Goal: Task Accomplishment & Management: Complete application form

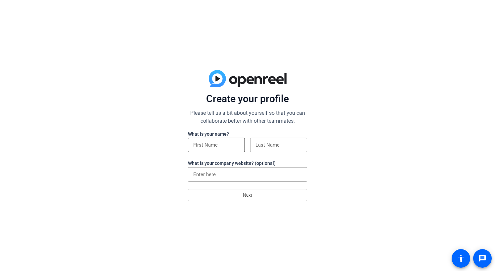
click at [213, 146] on input at bounding box center [216, 145] width 46 height 8
click at [233, 146] on input "[PERSON_NAME]" at bounding box center [216, 145] width 46 height 8
type input "[PERSON_NAME]"
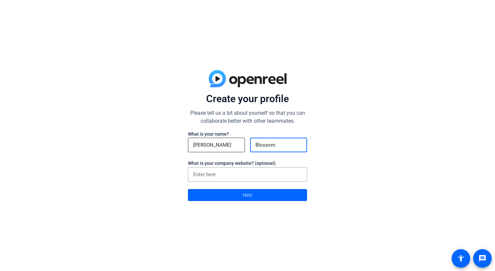
type input "Blossom"
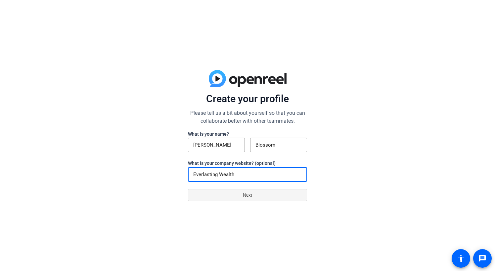
click at [252, 196] on span "Next" at bounding box center [248, 194] width 10 height 13
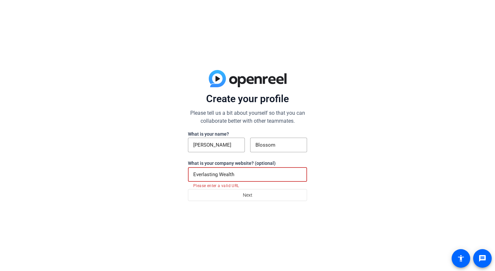
click at [238, 171] on input "Everlasting Wealth" at bounding box center [247, 174] width 109 height 8
type input "w"
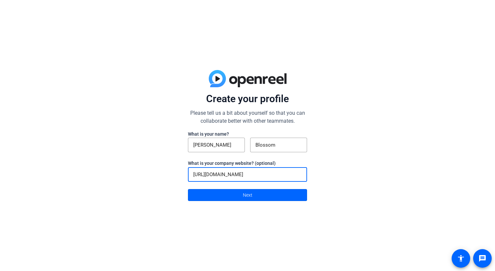
type input "[URL][DOMAIN_NAME]"
click button "Next" at bounding box center [247, 195] width 119 height 12
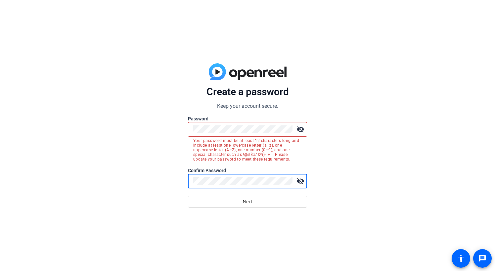
click at [188, 195] on button "Next" at bounding box center [247, 201] width 119 height 12
click at [299, 128] on mat-icon "visibility_off" at bounding box center [300, 129] width 13 height 13
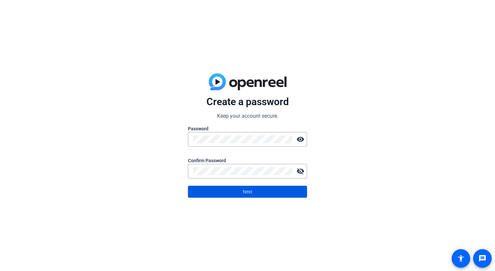
click at [276, 187] on span at bounding box center [247, 191] width 119 height 16
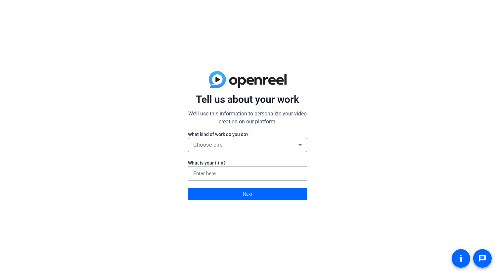
click at [290, 146] on div "Choose one" at bounding box center [245, 145] width 105 height 8
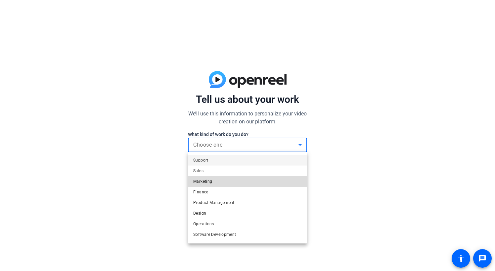
click at [268, 179] on mat-option "Marketing" at bounding box center [247, 181] width 119 height 11
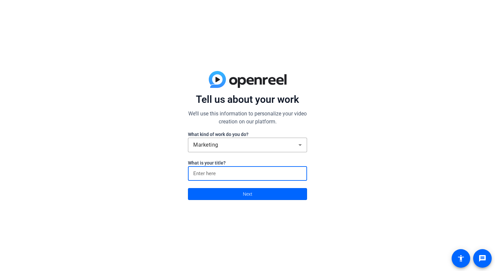
click at [276, 175] on input at bounding box center [247, 173] width 109 height 8
type input "C"
type input "Founder"
click button "Next" at bounding box center [247, 194] width 119 height 12
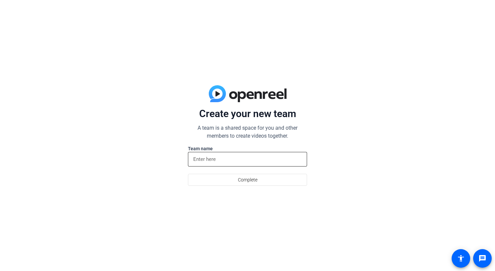
click at [210, 160] on input at bounding box center [247, 159] width 109 height 8
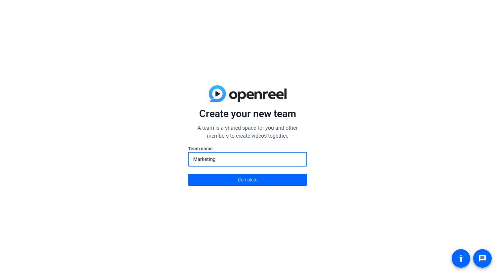
type input "Marketing"
click at [188, 174] on button "Complete" at bounding box center [247, 180] width 119 height 12
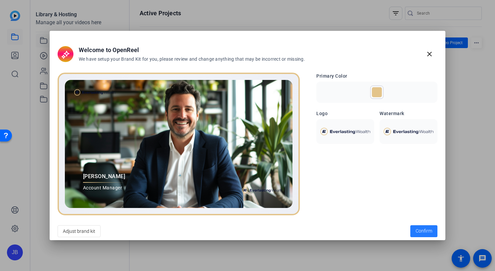
click at [432, 228] on span "Confirm" at bounding box center [424, 230] width 17 height 7
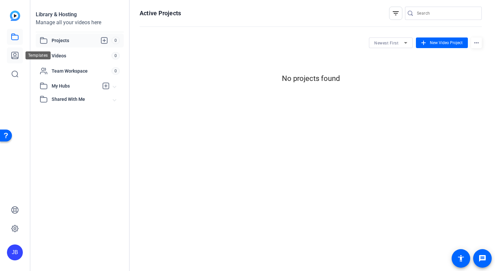
click at [15, 53] on icon at bounding box center [15, 55] width 7 height 7
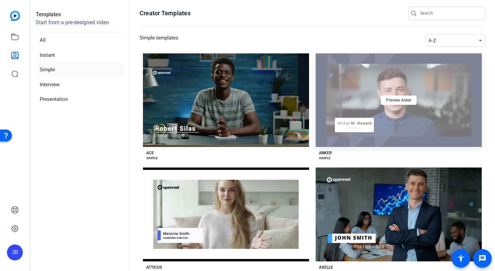
click at [388, 118] on div "Preview Anker" at bounding box center [399, 99] width 166 height 93
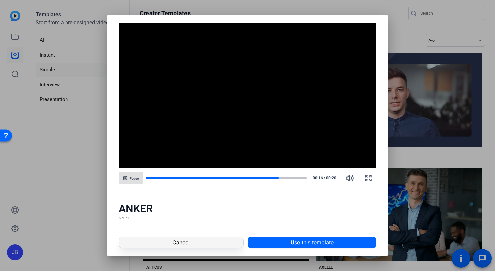
click at [203, 240] on span at bounding box center [181, 242] width 124 height 16
